Goal: Task Accomplishment & Management: Use online tool/utility

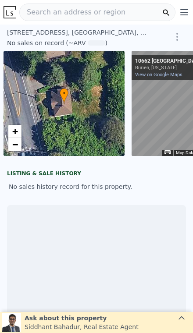
scroll to position [0, 4]
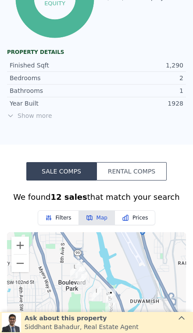
click at [30, 113] on span "Show more" at bounding box center [96, 115] width 179 height 9
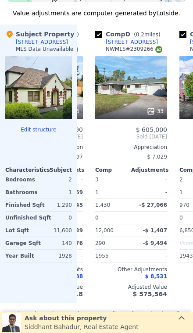
scroll to position [1075, 0]
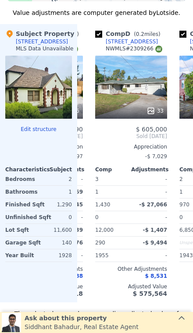
click at [124, 94] on div "33" at bounding box center [131, 87] width 72 height 63
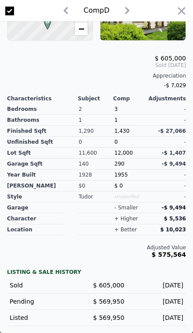
scroll to position [209, 0]
click at [177, 8] on icon "button" at bounding box center [181, 11] width 12 height 12
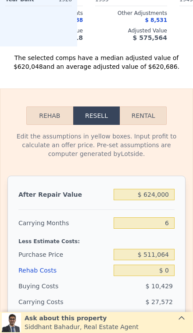
scroll to position [1351, 0]
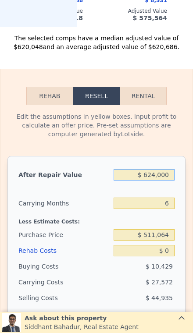
click at [165, 178] on input "$ 624,000" at bounding box center [143, 174] width 61 height 11
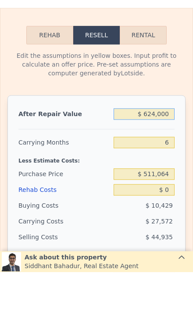
type input "$ 62,400"
type input "-$ 490,531"
type input "$ 6,240"
type input "-$ 542,583"
type input "$ 624"
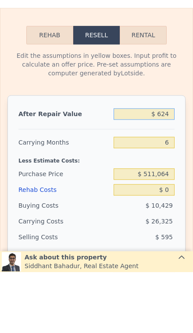
type input "-$ 547,789"
type input "$ 62"
type input "-$ 548,310"
type input "$ 6"
type input "-$ 548,361"
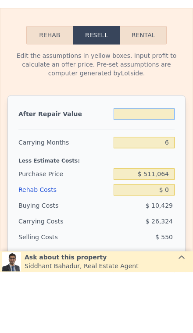
type input "$ 5"
type input "-$ 548,362"
type input "$ 59"
type input "-$ 548,311"
type input "$ 599"
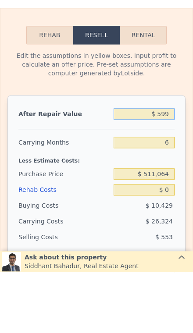
type input "-$ 547,812"
type input "$ 5,999"
type input "-$ 542,807"
type input "$ 59,999"
type input "-$ 492,756"
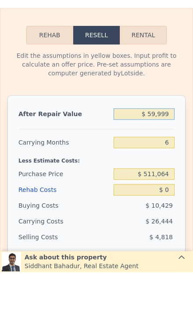
type input "$ 599,999"
type input "$ 7,754"
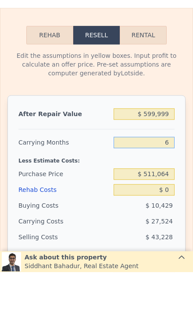
click at [166, 198] on input "6" at bounding box center [143, 203] width 61 height 11
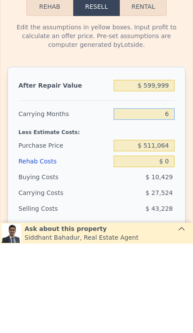
click at [166, 198] on input "6" at bounding box center [143, 203] width 61 height 11
type input "3"
type input "$ 21,516"
type input "3"
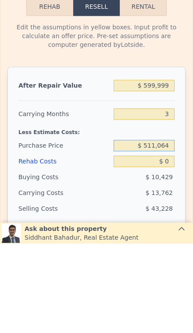
click at [173, 229] on input "$ 511,064" at bounding box center [143, 234] width 61 height 11
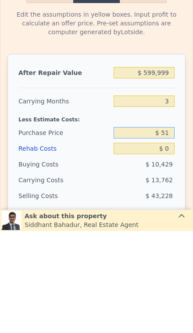
type input "$ 5"
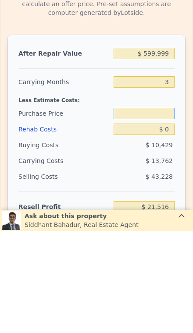
scroll to position [1370, 0]
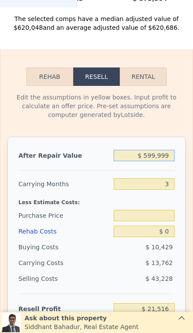
click at [164, 160] on input "$ 599,999" at bounding box center [143, 155] width 61 height 11
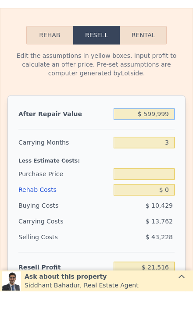
type input "$ 59,999"
type input "$ 511,064"
type input "$ 5,999"
type input "-$ 529,639"
type input "$ 599"
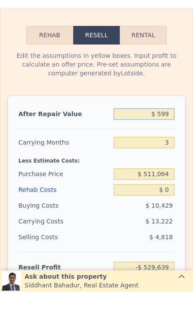
type input "-$ 534,650"
type input "$ 59"
type input "-$ 535,149"
type input "$ 5"
type input "-$ 535,200"
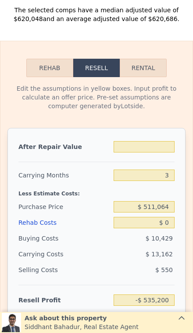
scroll to position [1379, 0]
click at [167, 151] on input "text" at bounding box center [143, 146] width 61 height 11
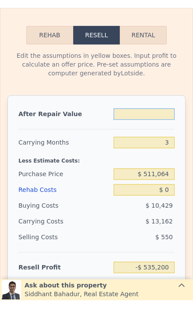
type input "$ 6"
type input "-$ 535,199"
type input "$ 65"
type input "-$ 535,145"
type input "$ 650"
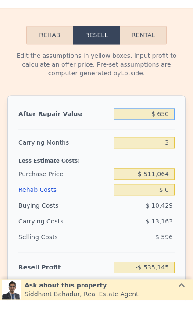
type input "-$ 534,602"
type input "$ 6,500"
type input "-$ 529,176"
type input "$ 65,000"
type input "-$ 474,893"
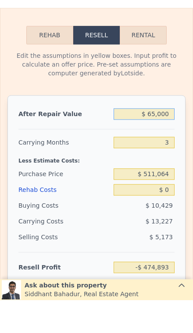
type input "$ 650,000"
type input "$ 67,910"
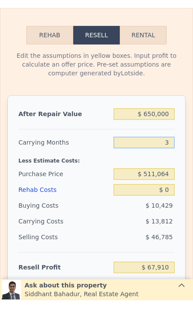
click at [173, 169] on input "3" at bounding box center [143, 174] width 61 height 11
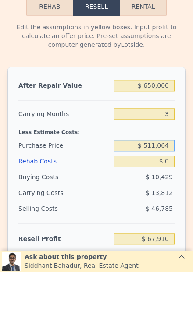
click at [170, 201] on input "$ 511,064" at bounding box center [143, 206] width 61 height 11
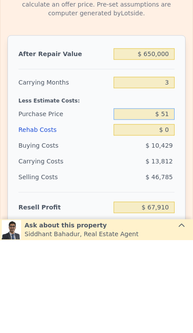
type input "$ 5"
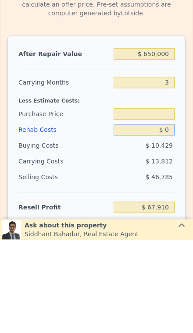
click at [170, 217] on input "$ 0" at bounding box center [143, 222] width 61 height 11
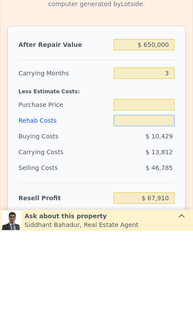
type input "$ 1"
type input "$ 511,064"
type input "$ 67,909"
type input "$ 13"
type input "$ 67,897"
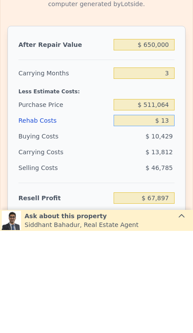
type input "$ 130"
type input "$ 67,775"
type input "$ 1,300"
type input "$ 66,559"
type input "$ 13,000"
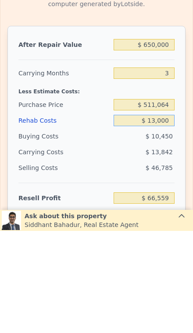
type input "$ 54,417"
type input "$ 130,000"
type input "-$ 67,029"
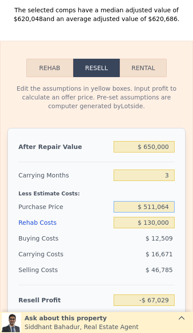
click at [171, 203] on input "$ 511,064" at bounding box center [143, 206] width 61 height 11
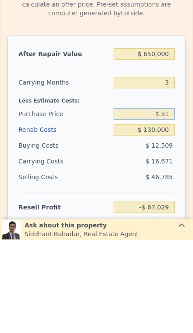
type input "$ 5"
type input "$ 400,000"
type input "$ 48,627"
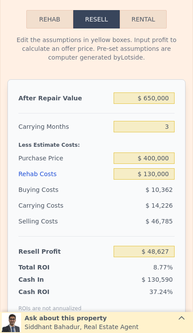
scroll to position [1427, 0]
click at [165, 156] on input "$ 400,000" at bounding box center [143, 157] width 61 height 11
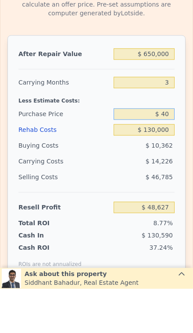
type input "$ 4"
type input "$ 390,000"
type input "$ 59,039"
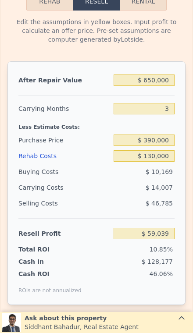
scroll to position [1447, 0]
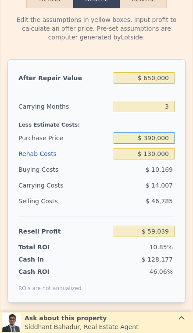
click at [170, 139] on input "$ 390,000" at bounding box center [143, 137] width 61 height 11
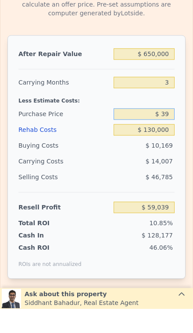
type input "$ 3"
type input "$ 375,000"
type input "$ 74,659"
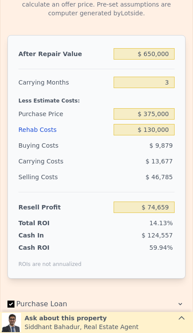
scroll to position [1471, 0]
type input "$ 624,000"
type input "6"
type input "$ 0"
type input "$ 30,000"
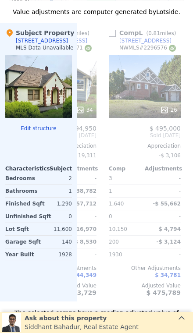
scroll to position [0, 899]
click at [157, 81] on div "26" at bounding box center [145, 86] width 72 height 63
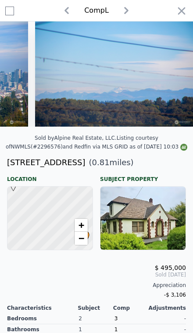
scroll to position [0, 4083]
click at [177, 11] on icon "button" at bounding box center [181, 11] width 12 height 12
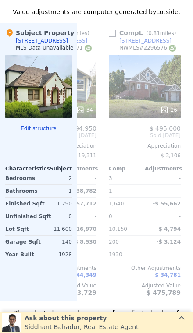
click at [154, 91] on div "26" at bounding box center [145, 86] width 72 height 63
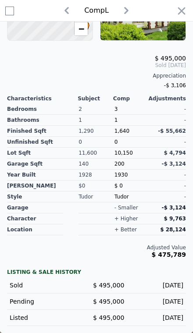
scroll to position [209, 0]
click at [180, 10] on icon "button" at bounding box center [181, 10] width 7 height 7
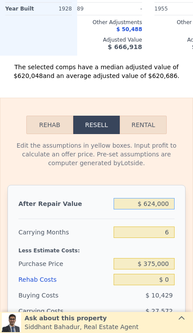
click at [166, 202] on input "$ 624,000" at bounding box center [143, 203] width 61 height 11
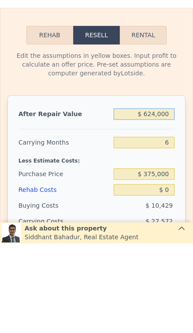
scroll to position [0, 176]
type input "$ 62,400"
type input "-$ 490,531"
type input "$ 6,240"
type input "-$ 542,583"
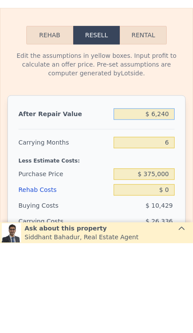
type input "$ 624"
type input "-$ 547,789"
type input "$ 62"
type input "-$ 548,310"
type input "$ 6"
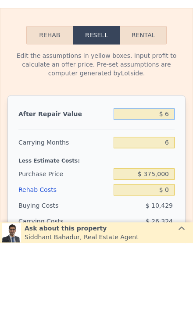
type input "-$ 548,361"
type input "$ 65"
type input "-$ 548,307"
type input "$ 650"
type input "-$ 547,764"
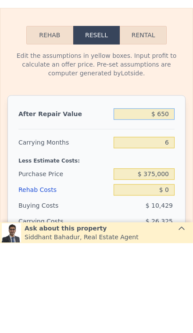
type input "$ 6,500"
type input "-$ 542,344"
type input "$ 65,000"
type input "-$ 488,120"
type input "$ 650,000"
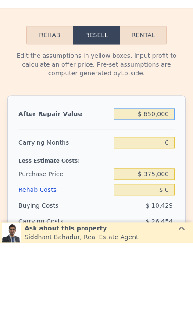
type input "$ 54,098"
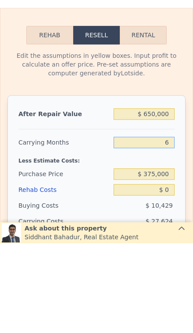
click at [173, 226] on input "6" at bounding box center [143, 231] width 61 height 11
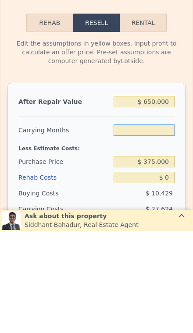
type input "3"
type input "$ 67,910"
type input "3"
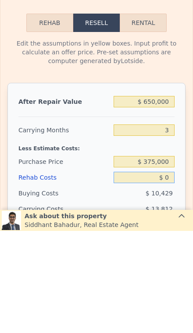
click at [172, 274] on input "$ 0" at bounding box center [143, 279] width 61 height 11
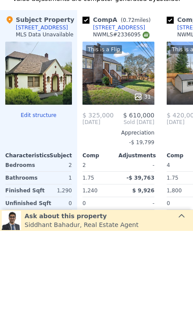
click at [129, 144] on div "This is a Flip 31" at bounding box center [118, 175] width 72 height 63
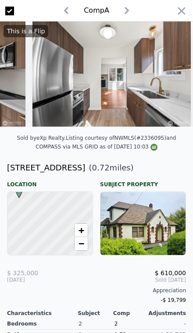
click at [177, 6] on icon "button" at bounding box center [181, 11] width 12 height 12
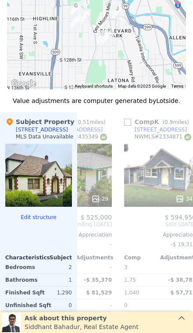
click at [158, 179] on div "34" at bounding box center [160, 175] width 72 height 63
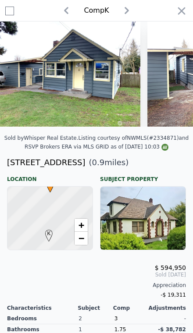
click at [163, 175] on div "Subject Property" at bounding box center [143, 176] width 86 height 14
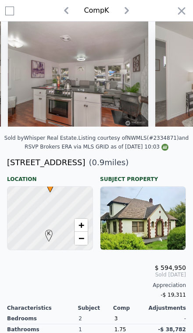
scroll to position [0, 1548]
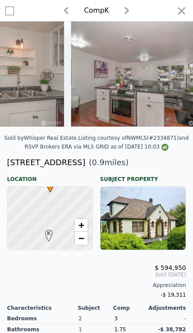
click at [146, 100] on img at bounding box center [141, 73] width 140 height 105
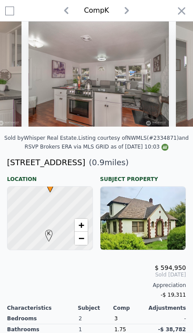
scroll to position [0, 1613]
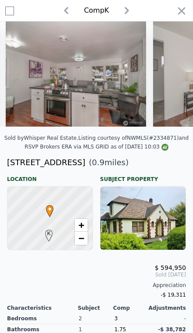
type input "$ 624,000"
type input "6"
type input "$ 30,000"
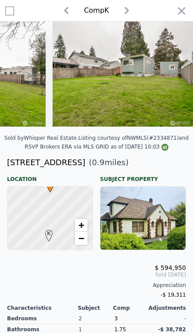
scroll to position [0, 4789]
click at [179, 9] on icon "button" at bounding box center [181, 10] width 7 height 7
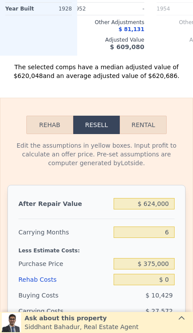
scroll to position [1322, 0]
click at [164, 206] on input "$ 624,000" at bounding box center [143, 203] width 61 height 11
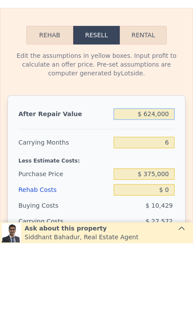
type input "$ 62,400"
type input "-$ 490,531"
type input "$ 6,240"
type input "-$ 542,583"
type input "$ 624"
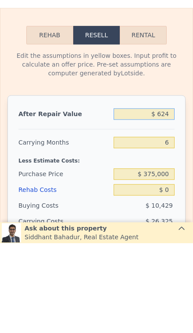
type input "-$ 547,789"
type input "$ 62"
type input "-$ 548,310"
type input "$ 6"
type input "-$ 548,361"
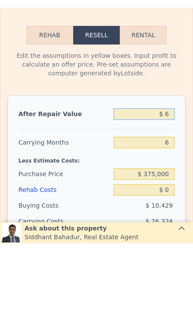
type input "$ 67"
type input "-$ 548,305"
type input "$ 675"
type input "-$ 547,741"
type input "$ 6,750"
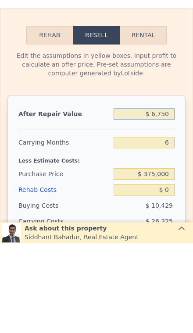
type input "-$ 542,111"
type input "$ 67,500"
type input "-$ 485,805"
type input "$ 675,000"
type input "$ 77,270"
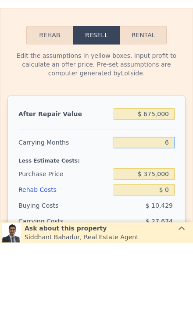
click at [172, 226] on input "6" at bounding box center [143, 231] width 61 height 11
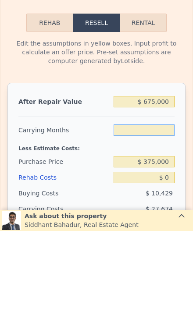
type input "3"
type input "$ 91,107"
type input "3"
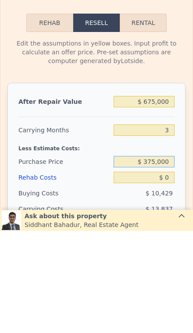
click at [169, 256] on div "$ 375,000" at bounding box center [143, 264] width 61 height 16
type input "$ 3"
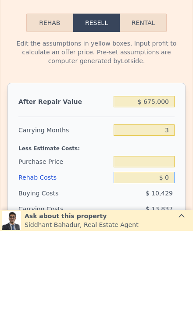
click at [172, 274] on input "$ 0" at bounding box center [143, 279] width 61 height 11
type input "$ 1"
type input "$ 375,000"
type input "$ 91,106"
type input "$ 13"
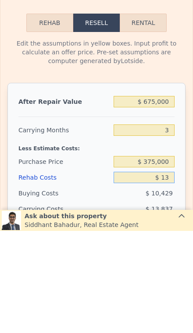
type input "$ 91,094"
type input "$ 130"
type input "$ 90,972"
type input "$ 1,300"
type input "$ 89,756"
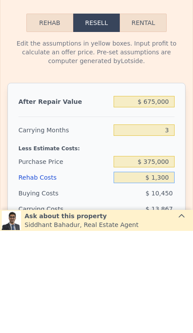
type input "$ 13,000"
type input "$ 77,614"
type input "$ 130,000"
type input "-$ 43,832"
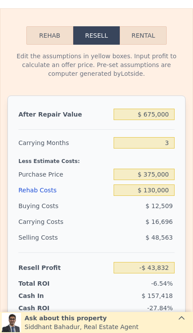
scroll to position [1416, 0]
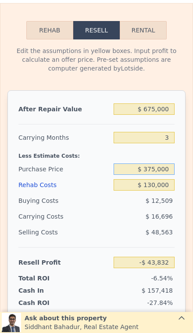
click at [161, 171] on input "$ 375,000" at bounding box center [143, 168] width 61 height 11
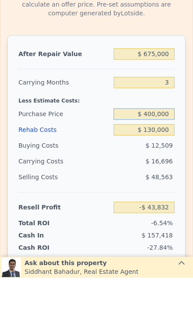
type input "$ 400,000"
type input "$ 71,824"
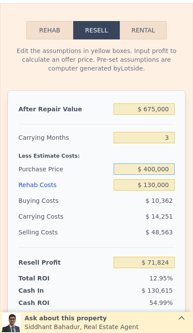
click at [167, 172] on input "$ 400,000" at bounding box center [143, 168] width 61 height 11
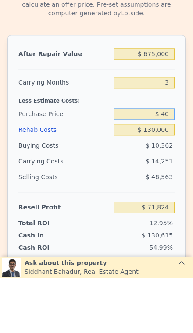
type input "$ 4"
type input "$ 375,000"
type input "$ 97,856"
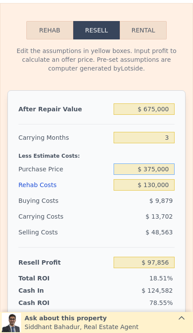
click at [170, 174] on input "$ 375,000" at bounding box center [143, 168] width 61 height 11
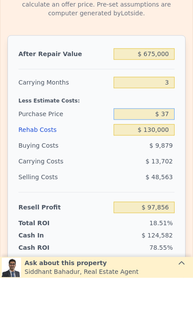
type input "$ 3"
type input "$ 390,000"
type input "$ 82,236"
